Goal: Navigation & Orientation: Find specific page/section

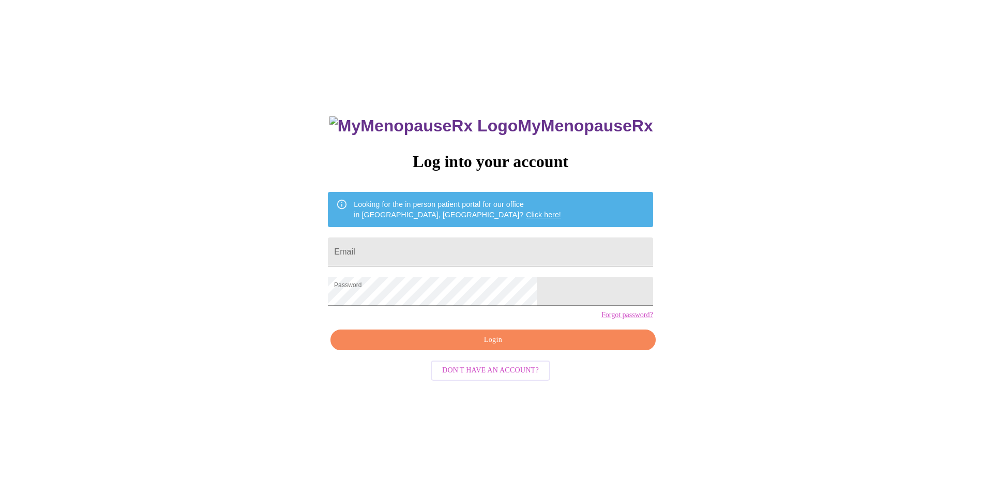
scroll to position [10, 0]
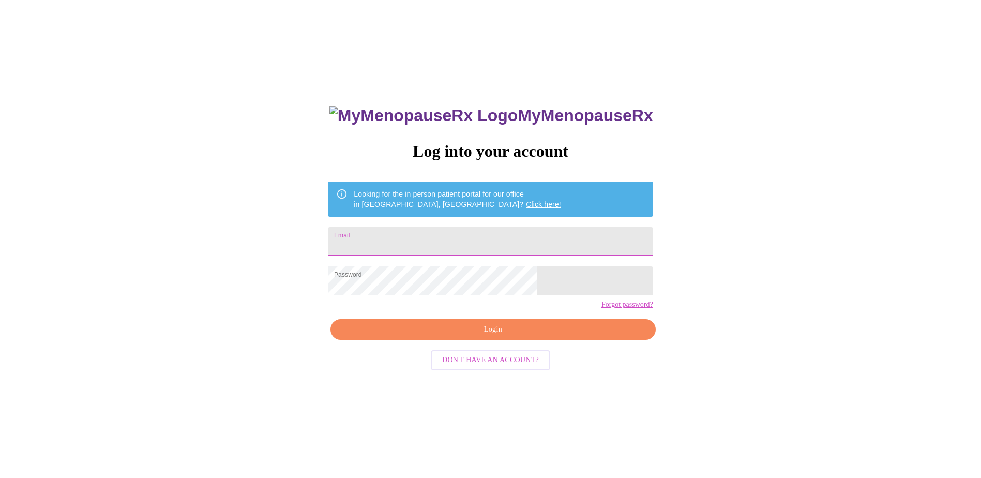
click at [433, 242] on input "Email" at bounding box center [490, 241] width 325 height 29
type input "[EMAIL_ADDRESS][DOMAIN_NAME]"
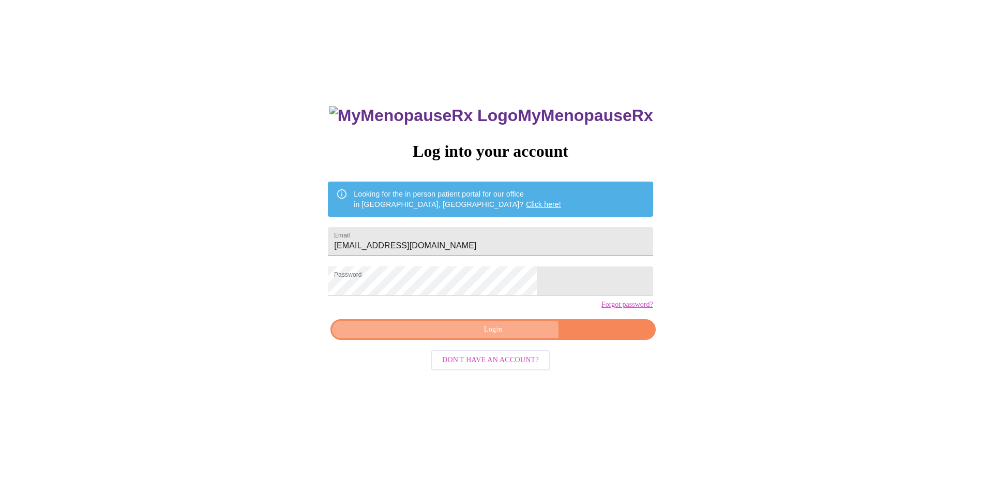
click at [503, 336] on span "Login" at bounding box center [492, 329] width 301 height 13
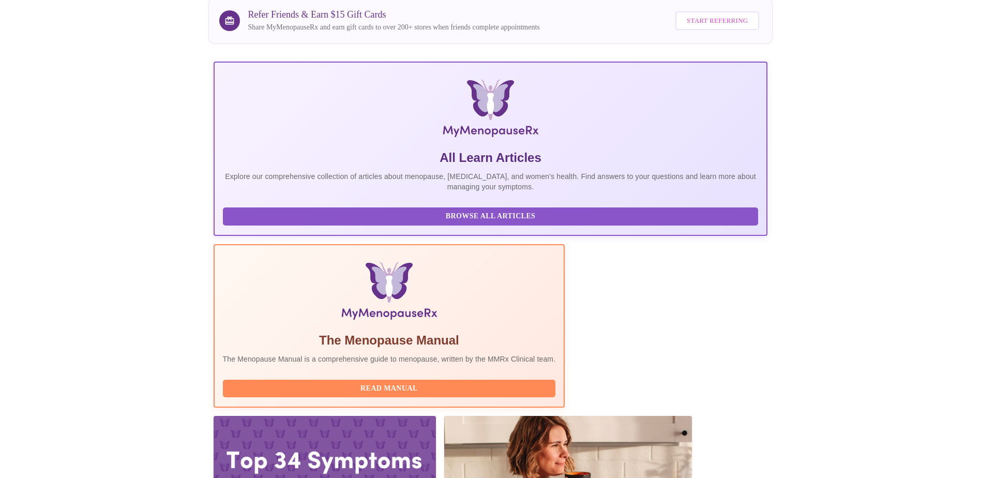
scroll to position [142, 0]
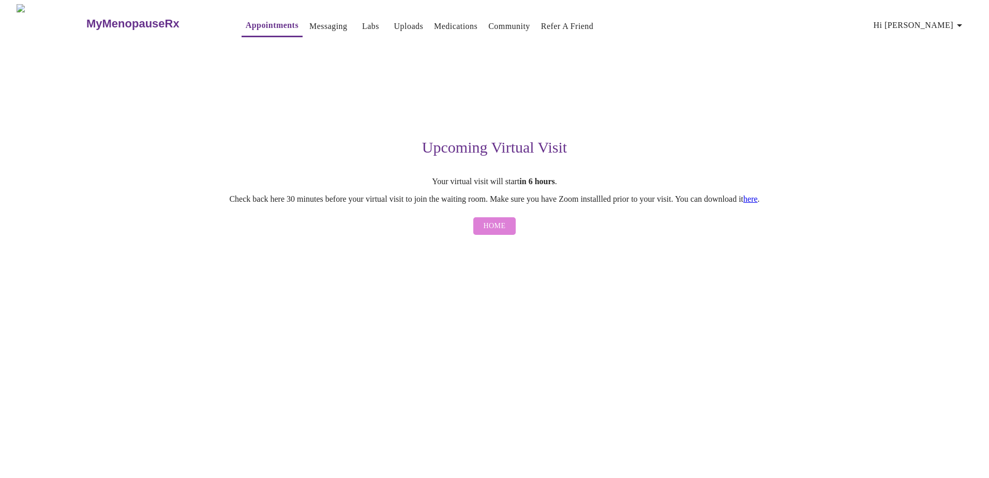
click at [502, 229] on span "Home" at bounding box center [495, 226] width 22 height 13
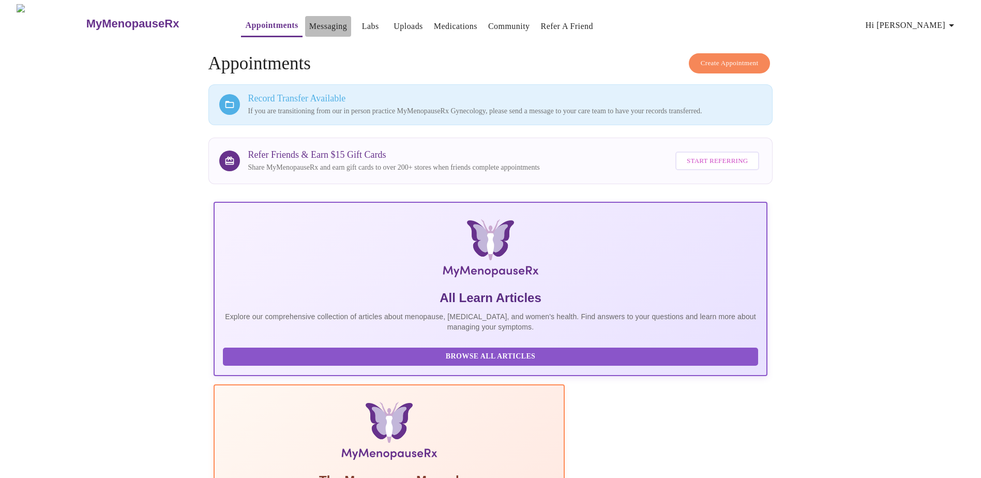
click at [309, 19] on link "Messaging" at bounding box center [328, 26] width 38 height 14
click at [362, 21] on link "Labs" at bounding box center [370, 26] width 17 height 14
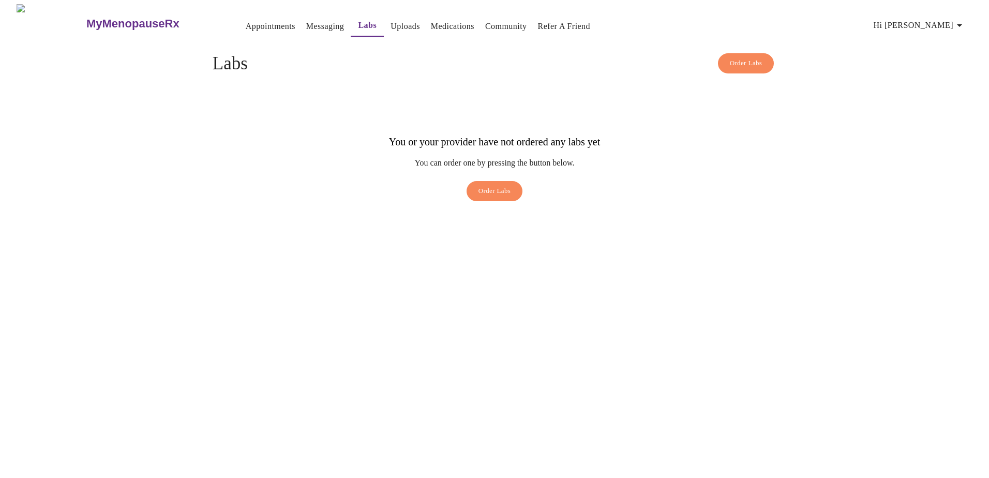
click at [390, 25] on link "Uploads" at bounding box center [404, 26] width 29 height 14
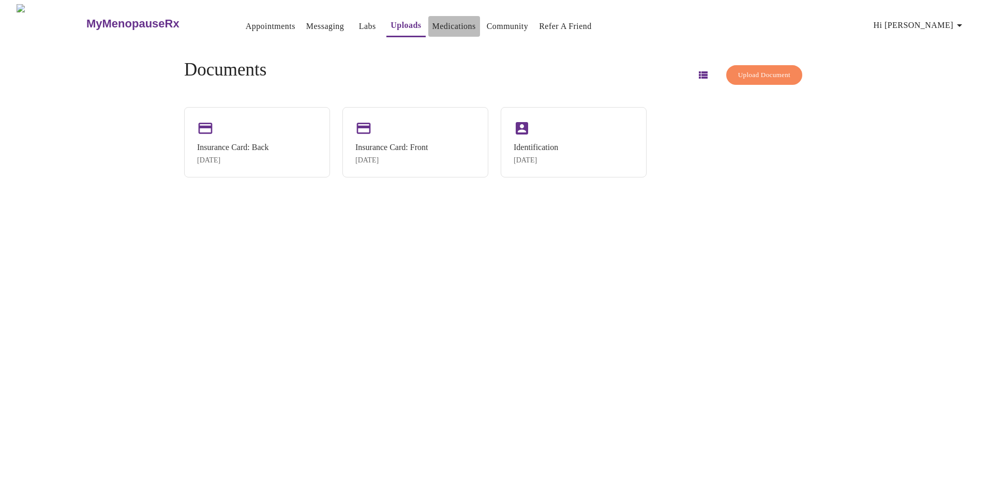
click at [447, 23] on link "Medications" at bounding box center [453, 26] width 43 height 14
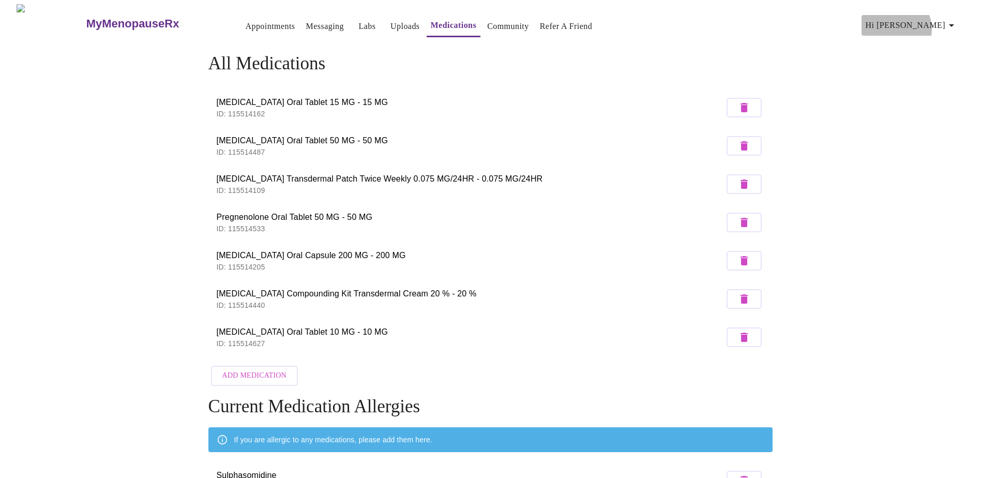
click at [932, 25] on span "Hi [PERSON_NAME]" at bounding box center [912, 25] width 92 height 14
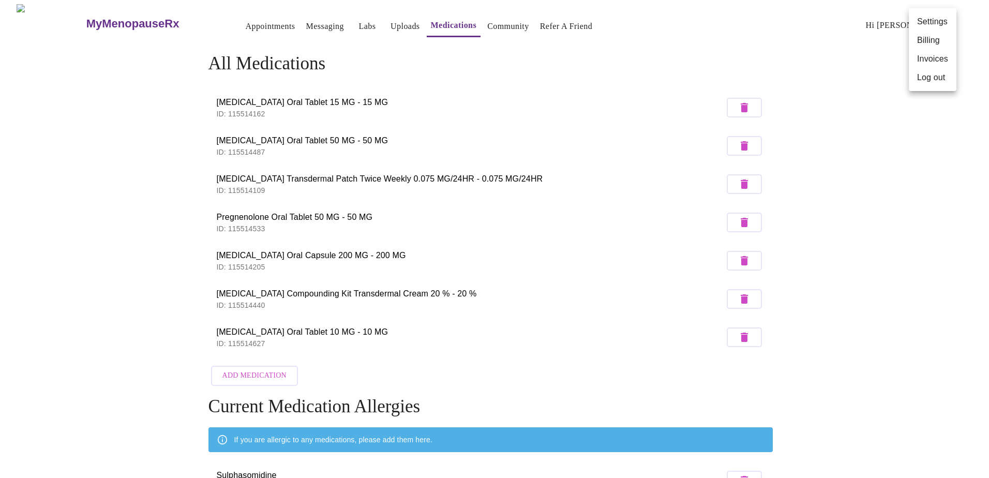
click at [646, 96] on div at bounding box center [494, 239] width 989 height 478
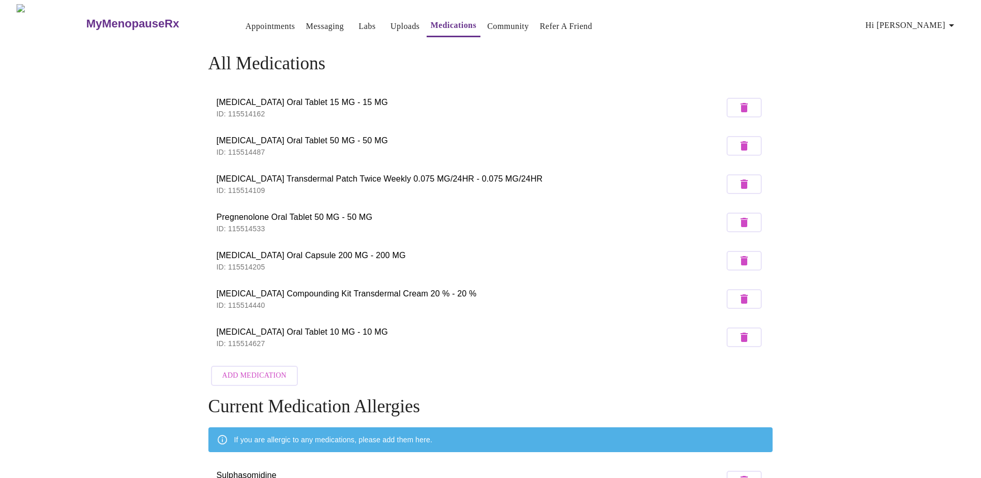
click at [245, 21] on link "Appointments" at bounding box center [270, 26] width 50 height 14
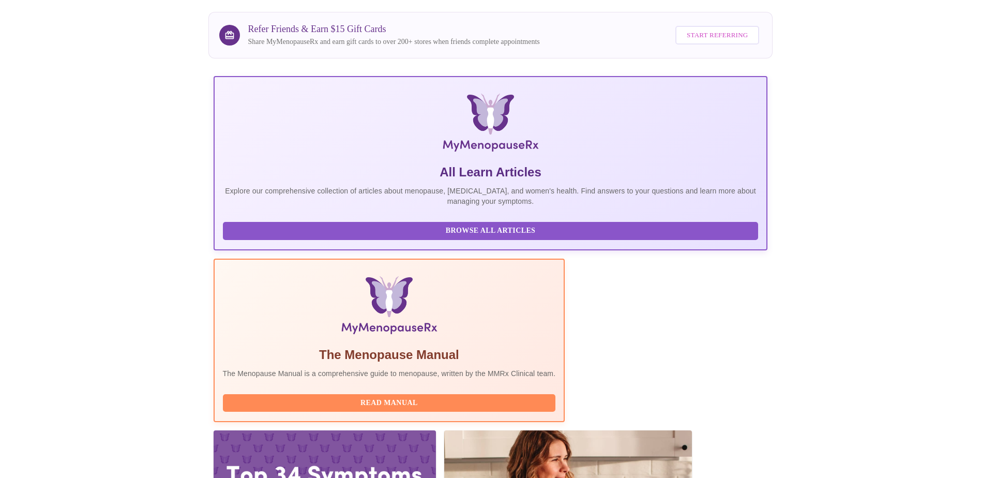
scroll to position [142, 0]
